Goal: Information Seeking & Learning: Check status

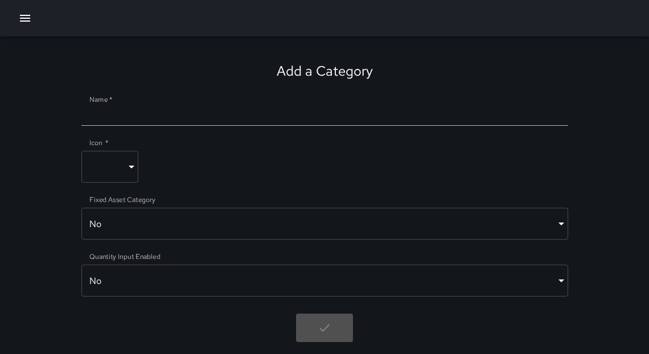
click at [571, 61] on div "Add a Category Name   * Icon   * ​ ​ Fixed Asset Category No ***** ​ Quantity I…" at bounding box center [324, 201] width 649 height 331
click at [27, 23] on icon "button" at bounding box center [25, 18] width 14 height 14
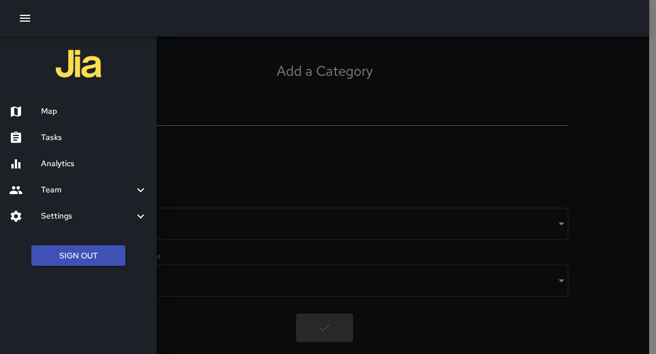
click at [50, 115] on h6 "Map" at bounding box center [94, 111] width 106 height 13
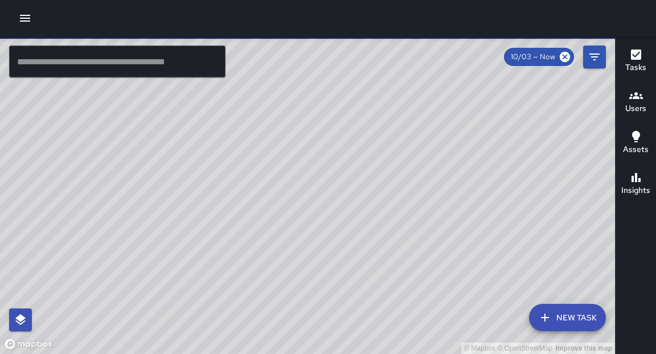
click at [197, 60] on input "text" at bounding box center [117, 62] width 216 height 32
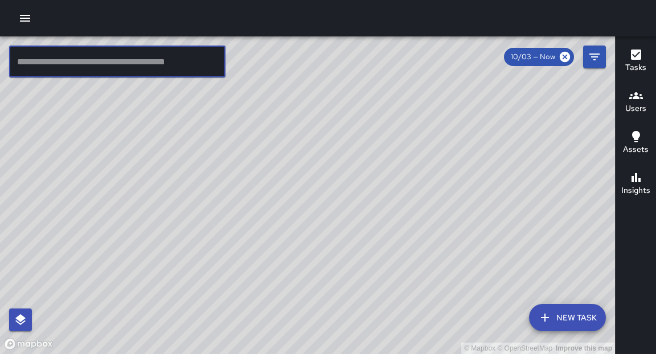
click at [170, 63] on input "text" at bounding box center [117, 62] width 216 height 32
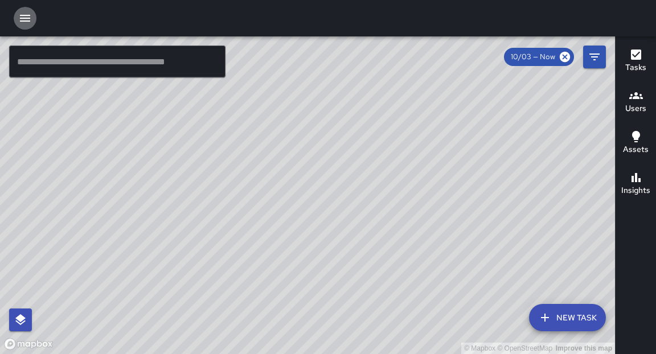
click at [29, 16] on icon "button" at bounding box center [25, 18] width 14 height 14
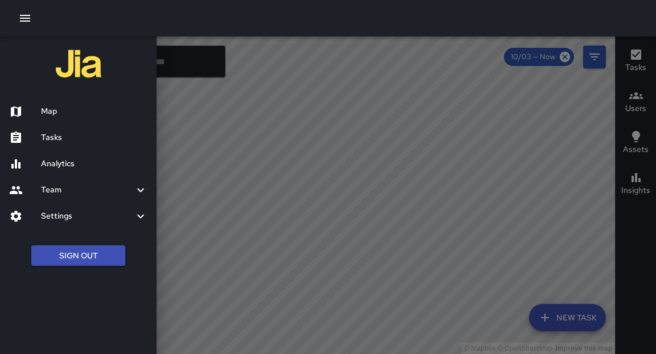
click at [42, 156] on div "Analytics" at bounding box center [78, 164] width 157 height 26
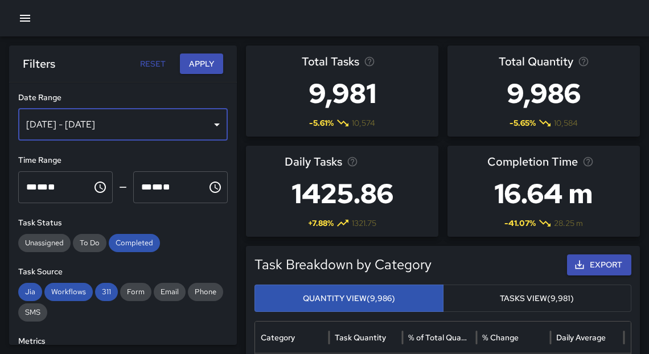
click at [184, 121] on div "[DATE] - [DATE]" at bounding box center [122, 125] width 209 height 32
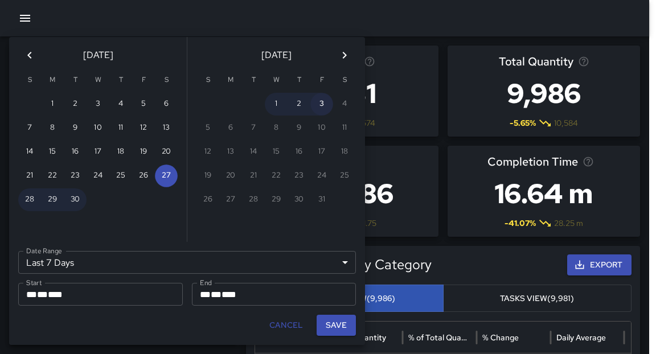
click at [322, 105] on button "3" at bounding box center [321, 104] width 23 height 23
type input "******"
type input "**********"
click at [322, 105] on button "3" at bounding box center [321, 104] width 23 height 23
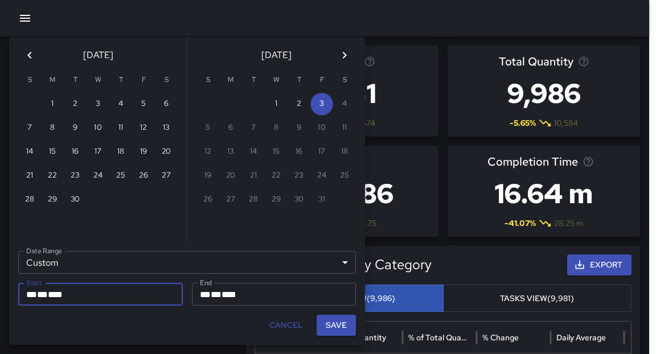
click at [337, 328] on button "Save" at bounding box center [335, 325] width 39 height 21
type input "**********"
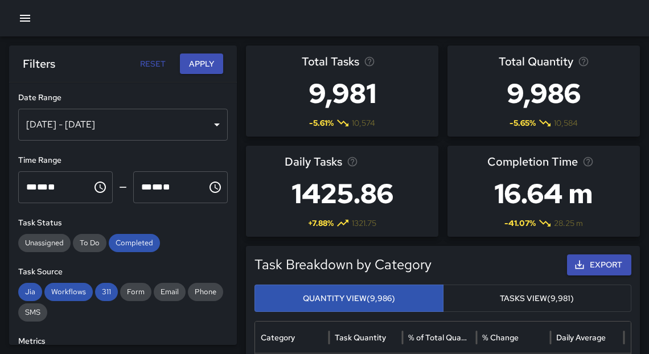
click at [209, 66] on button "Apply" at bounding box center [201, 63] width 43 height 21
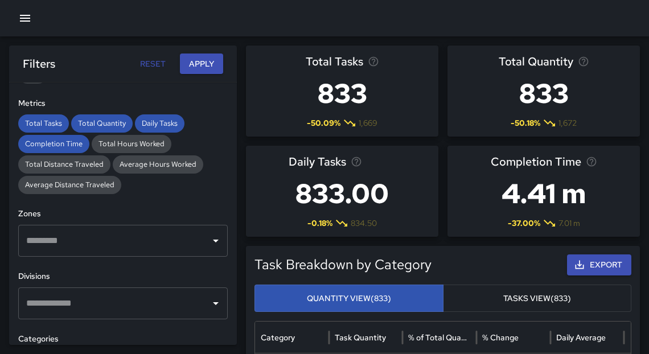
scroll to position [254, 0]
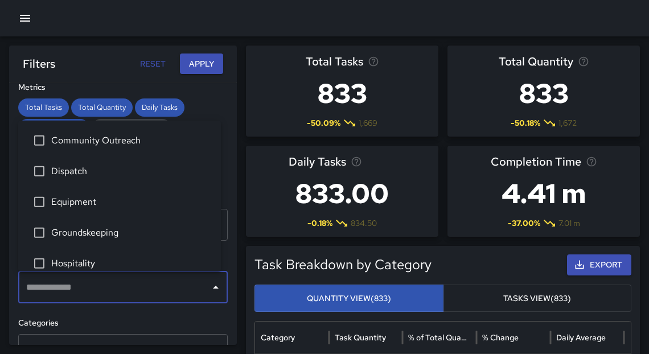
click at [147, 290] on input "text" at bounding box center [114, 288] width 182 height 22
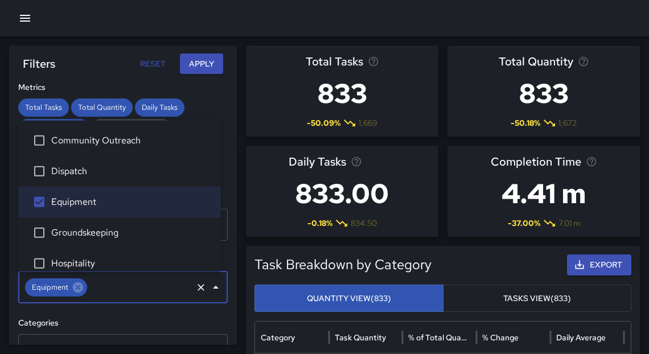
click at [207, 58] on button "Apply" at bounding box center [201, 63] width 43 height 21
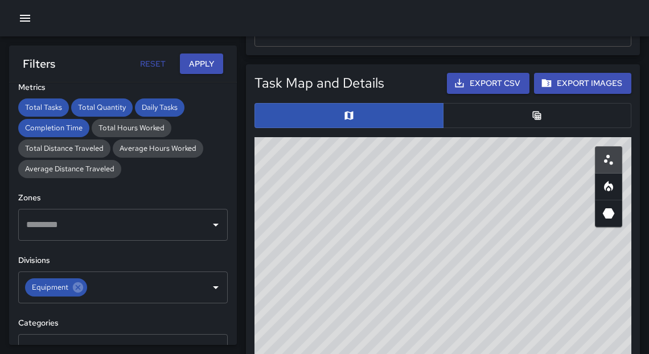
scroll to position [621, 0]
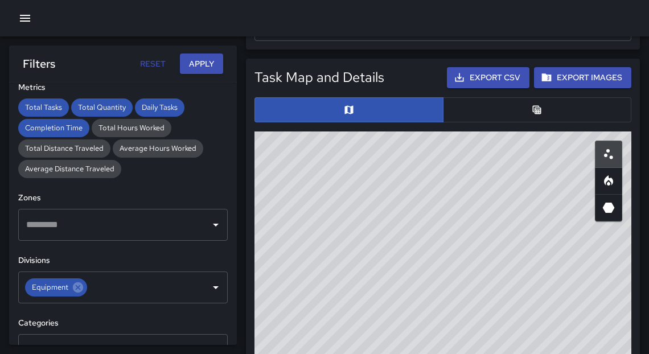
click at [532, 110] on icon "Table" at bounding box center [536, 109] width 11 height 11
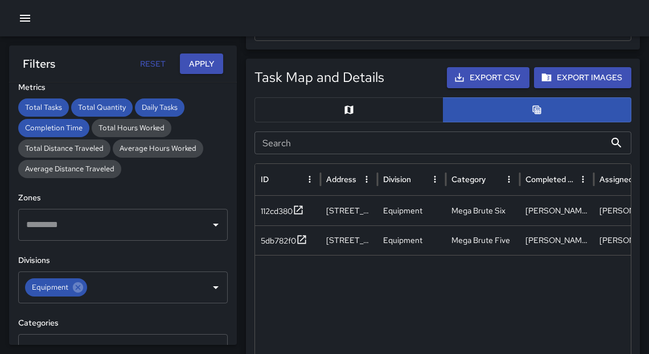
click at [29, 23] on icon "button" at bounding box center [25, 18] width 14 height 14
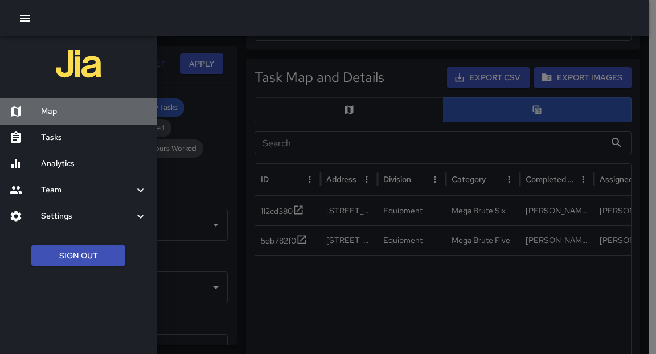
click at [54, 110] on h6 "Map" at bounding box center [94, 111] width 106 height 13
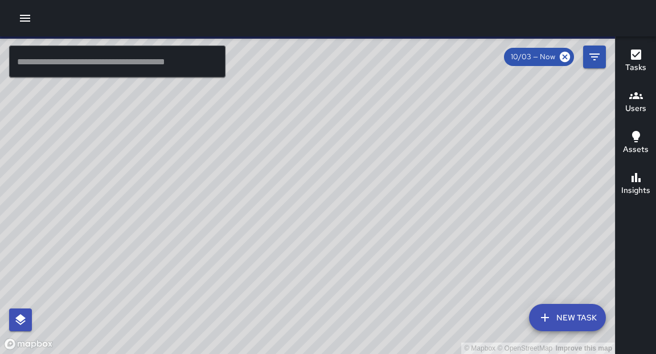
click at [28, 17] on icon "button" at bounding box center [25, 18] width 14 height 14
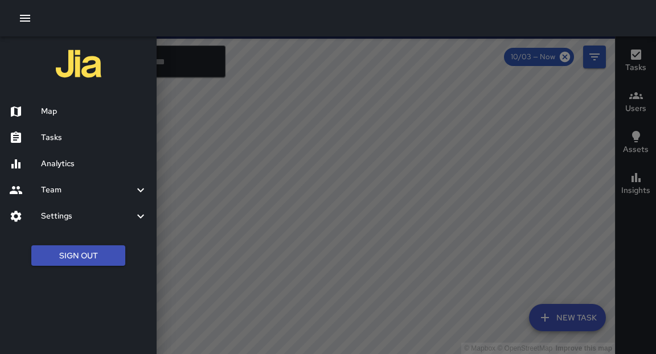
click at [67, 167] on h6 "Analytics" at bounding box center [94, 164] width 106 height 13
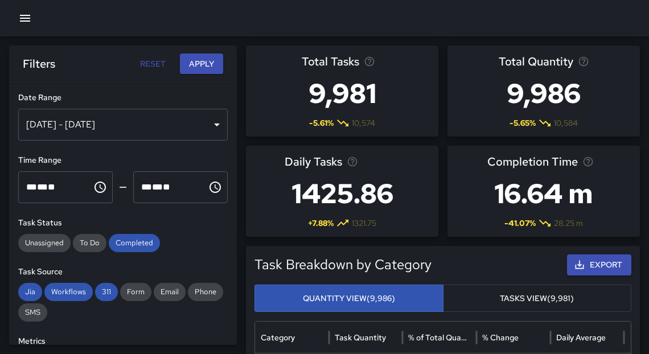
click at [200, 126] on div "[DATE] - [DATE]" at bounding box center [122, 125] width 209 height 32
click at [25, 19] on icon "button" at bounding box center [25, 18] width 14 height 14
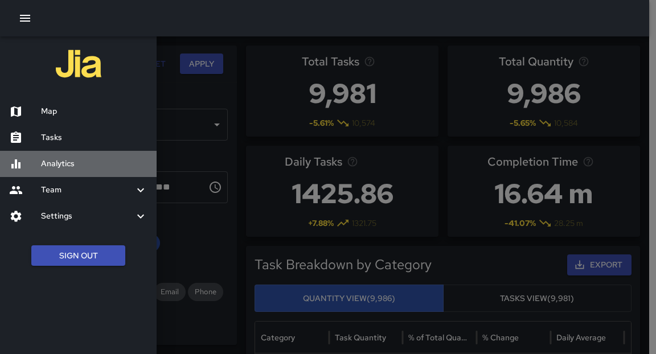
click at [70, 160] on h6 "Analytics" at bounding box center [94, 164] width 106 height 13
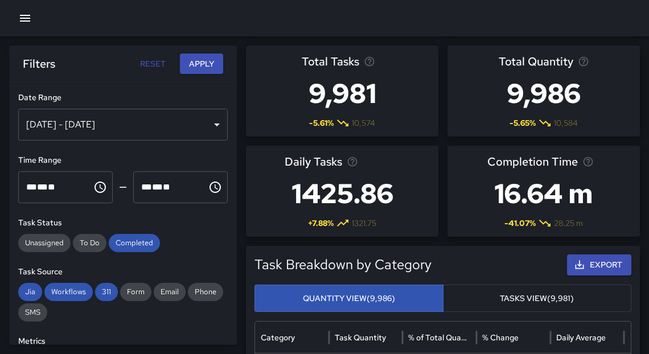
scroll to position [6, 0]
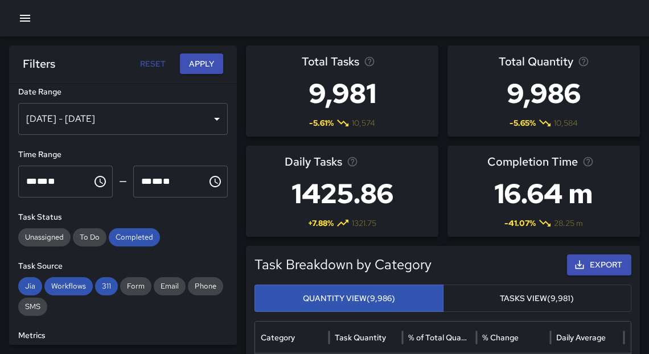
click at [210, 123] on div "[DATE] - [DATE]" at bounding box center [122, 119] width 209 height 32
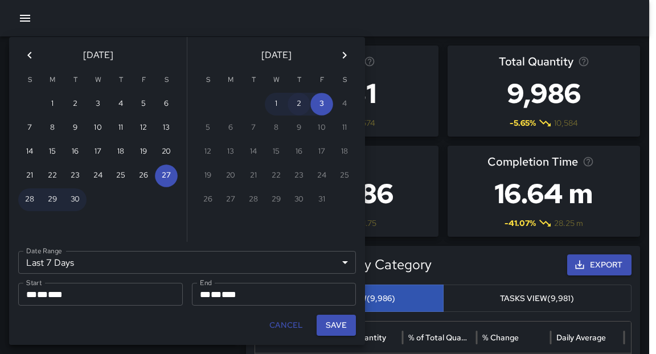
click at [290, 102] on button "2" at bounding box center [298, 104] width 23 height 23
type input "******"
type input "**********"
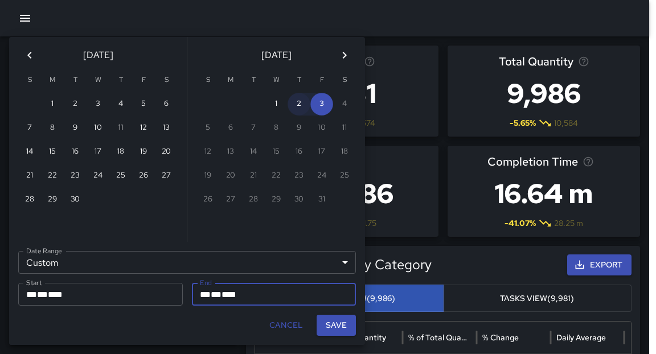
click at [295, 104] on button "2" at bounding box center [298, 104] width 23 height 23
type input "**********"
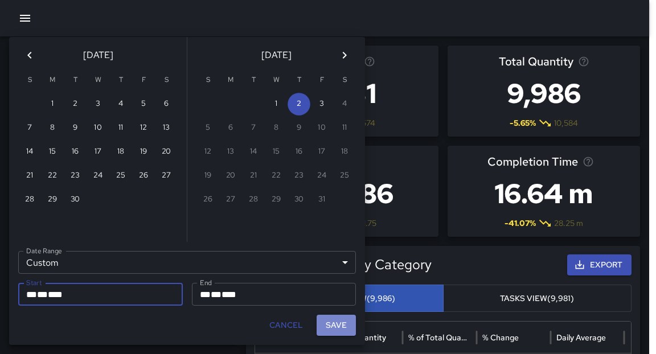
click at [348, 324] on button "Save" at bounding box center [335, 325] width 39 height 21
type input "**********"
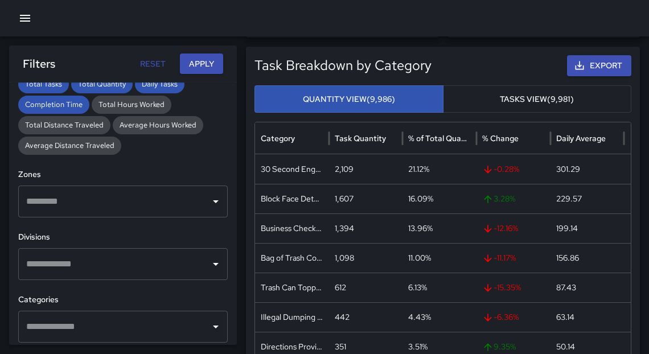
scroll to position [283, 0]
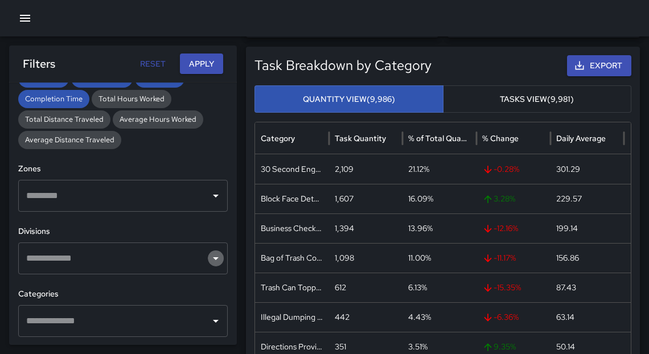
drag, startPoint x: 212, startPoint y: 261, endPoint x: 182, endPoint y: 245, distance: 33.6
click at [212, 262] on icon "Open" at bounding box center [216, 259] width 14 height 14
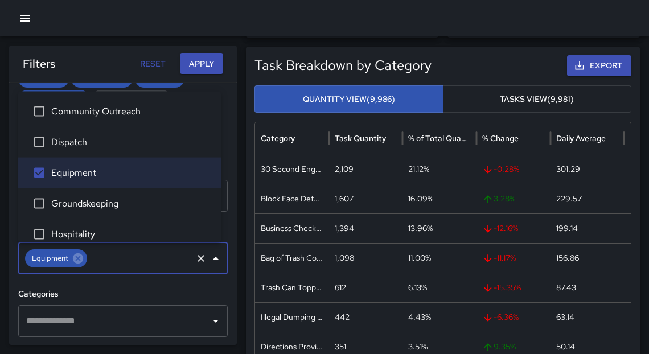
click at [204, 65] on button "Apply" at bounding box center [201, 63] width 43 height 21
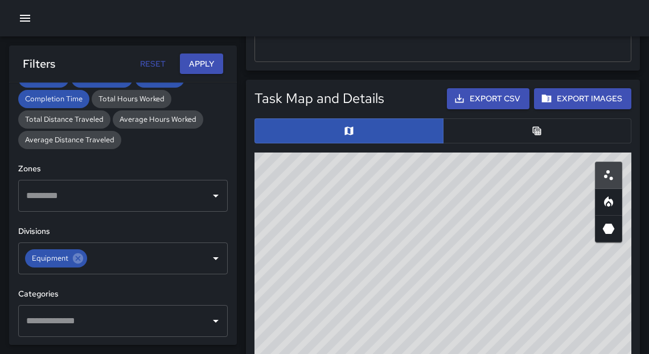
scroll to position [614, 0]
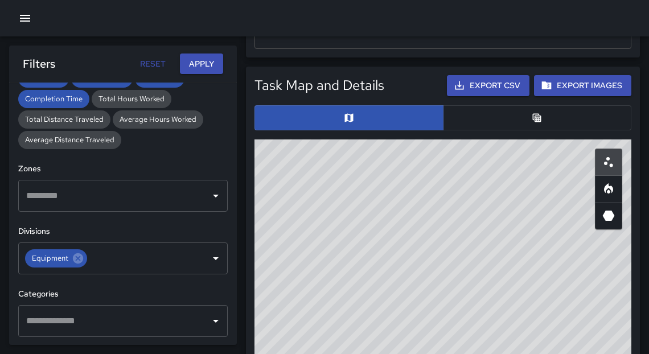
click at [541, 121] on icon "Table" at bounding box center [536, 117] width 11 height 11
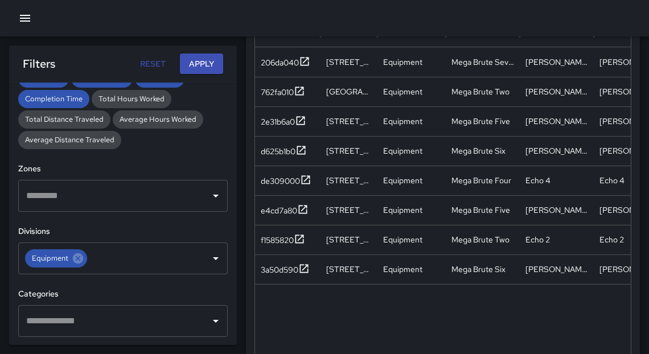
scroll to position [769, 0]
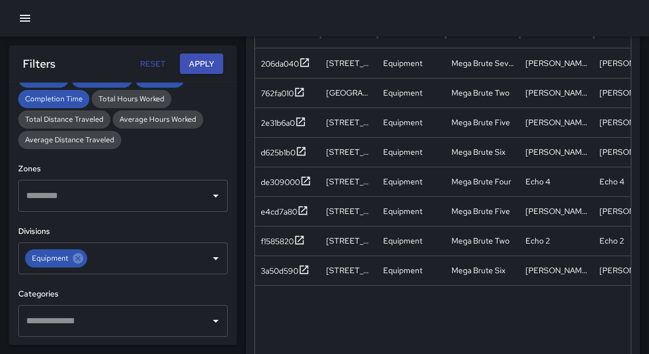
drag, startPoint x: 648, startPoint y: 190, endPoint x: 647, endPoint y: 182, distance: 8.6
click at [647, 182] on div "Total Tasks 8 -11.11 % 9 Total Quantity 8 -11.11 % 9 Daily Tasks 4.00 -11.11 % …" at bounding box center [447, 21] width 403 height 1488
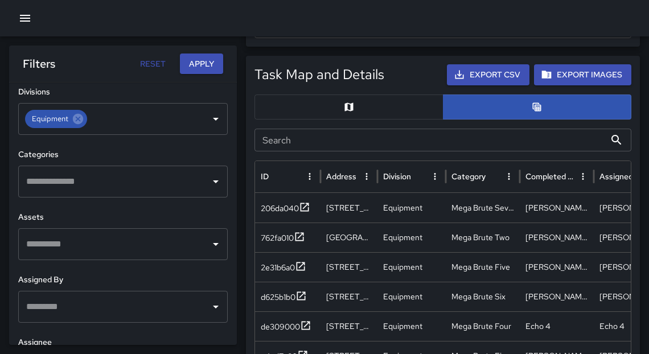
scroll to position [471, 0]
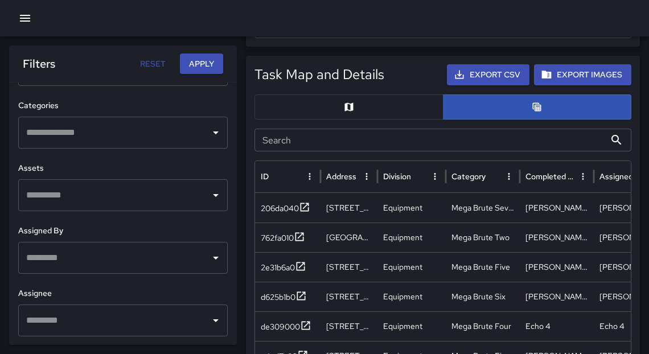
drag, startPoint x: 106, startPoint y: 320, endPoint x: 96, endPoint y: 319, distance: 10.9
click at [106, 320] on input "text" at bounding box center [114, 321] width 182 height 22
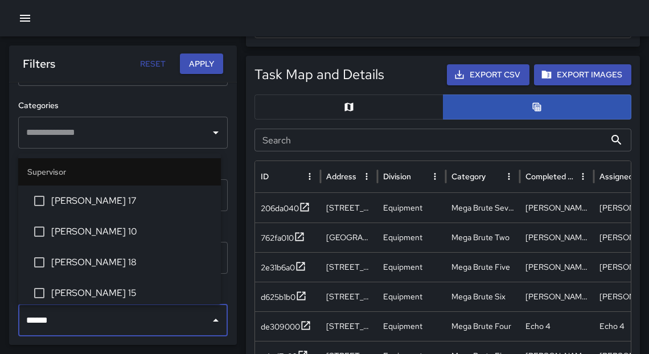
type input "*******"
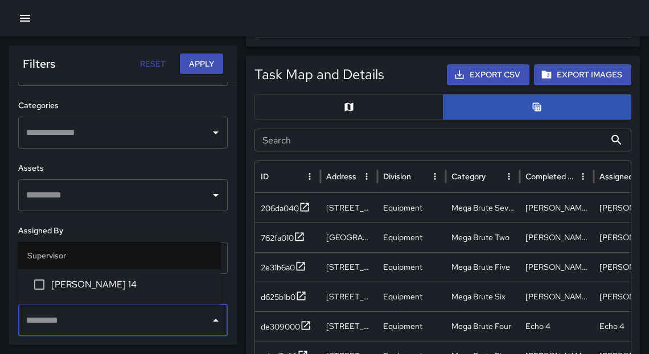
scroll to position [434, 0]
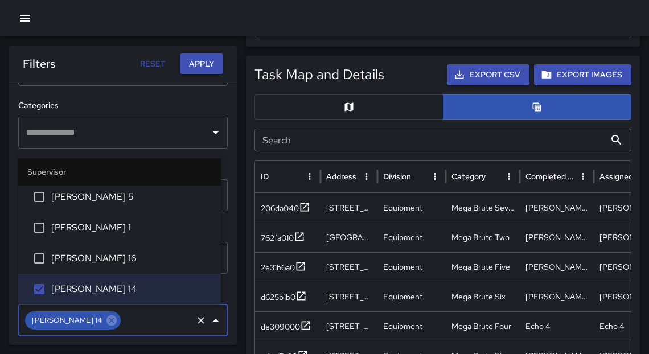
click at [204, 60] on button "Apply" at bounding box center [201, 63] width 43 height 21
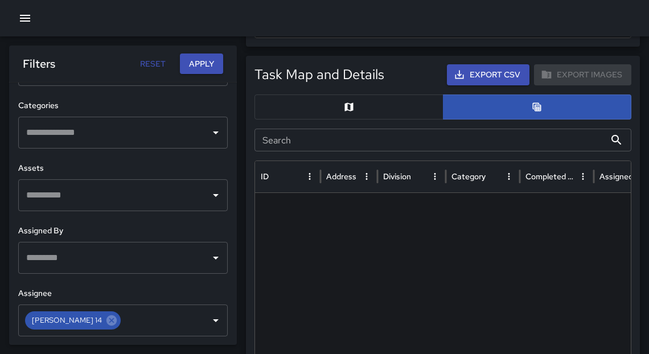
scroll to position [624, 0]
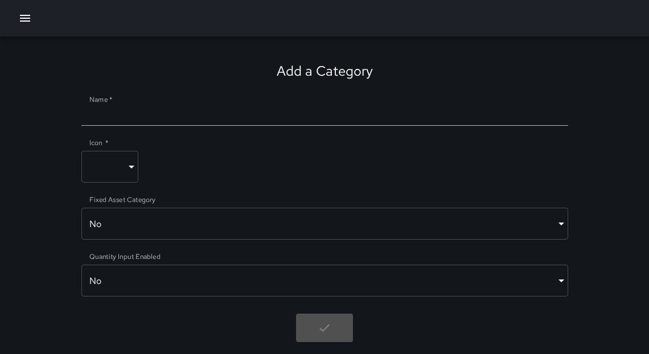
click at [20, 19] on icon "button" at bounding box center [25, 18] width 14 height 14
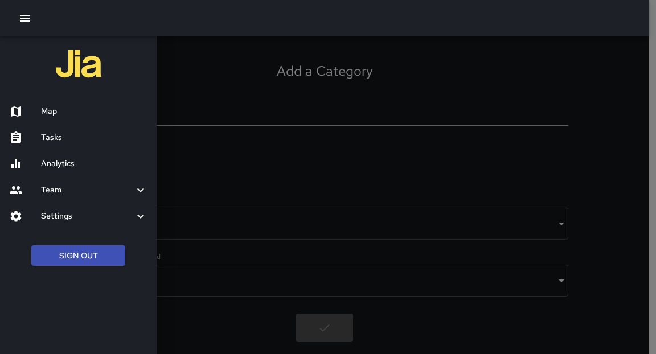
click at [77, 138] on h6 "Tasks" at bounding box center [94, 137] width 106 height 13
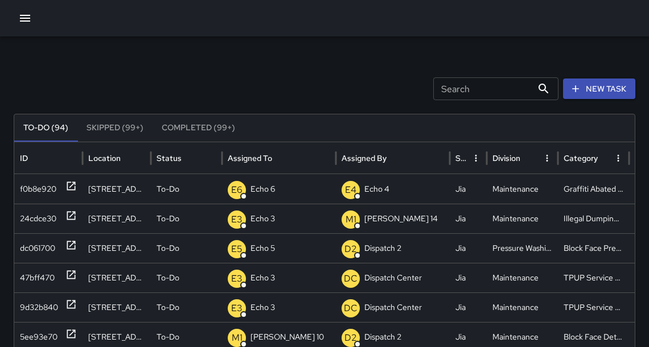
click at [28, 14] on icon "button" at bounding box center [25, 18] width 14 height 14
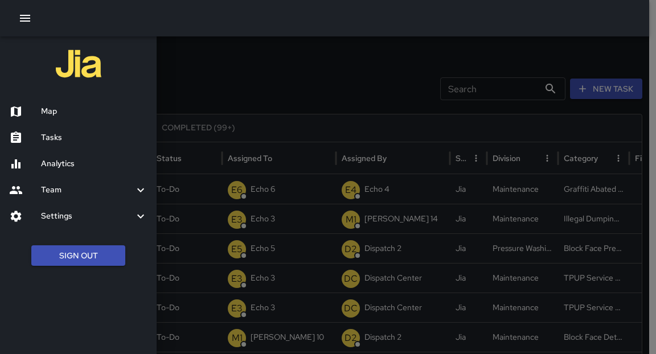
click at [55, 162] on h6 "Analytics" at bounding box center [94, 164] width 106 height 13
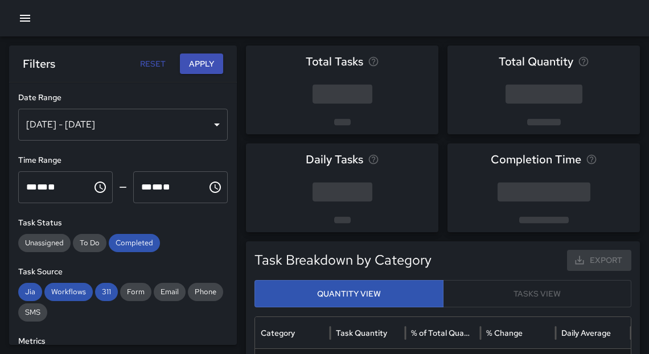
click at [187, 129] on div "[DATE] - [DATE]" at bounding box center [122, 125] width 209 height 32
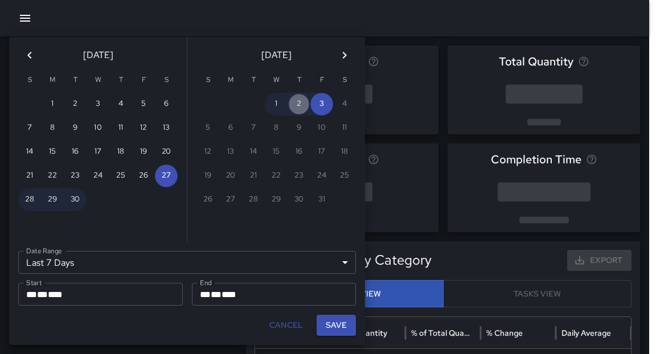
click at [302, 106] on button "2" at bounding box center [298, 104] width 23 height 23
type input "******"
type input "**********"
click at [302, 106] on button "2" at bounding box center [298, 104] width 23 height 23
type input "**********"
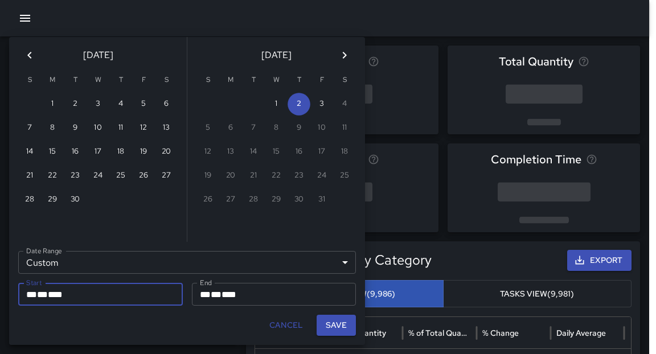
click at [326, 325] on button "Save" at bounding box center [335, 325] width 39 height 21
type input "**********"
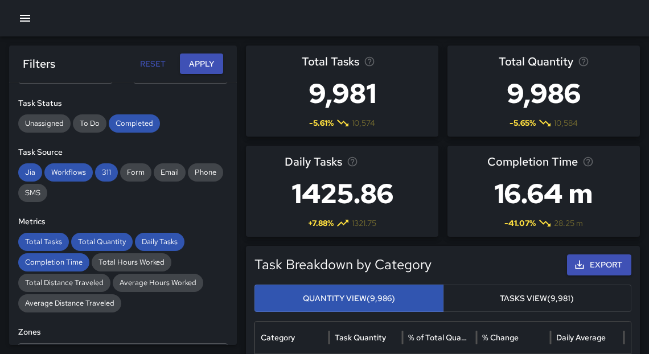
scroll to position [27, 0]
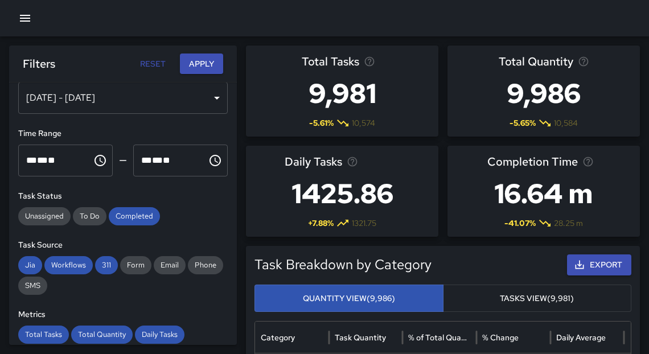
click at [208, 64] on button "Apply" at bounding box center [201, 63] width 43 height 21
